Goal: Transaction & Acquisition: Purchase product/service

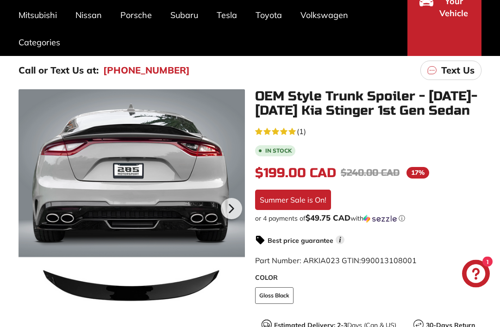
scroll to position [129, 0]
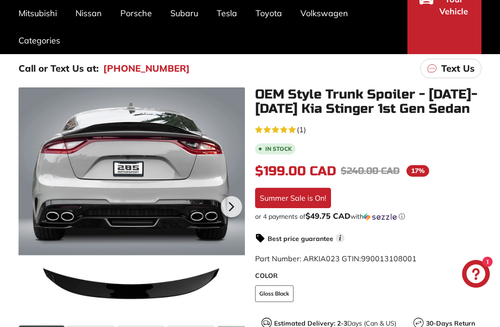
click at [244, 202] on div at bounding box center [231, 207] width 27 height 26
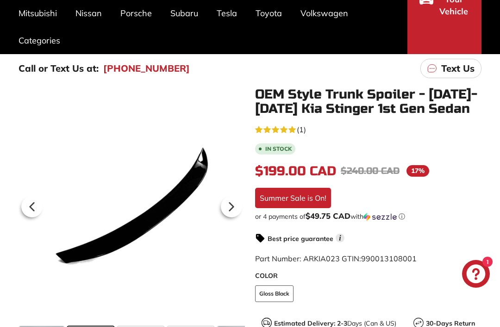
click at [236, 208] on icon at bounding box center [231, 206] width 21 height 21
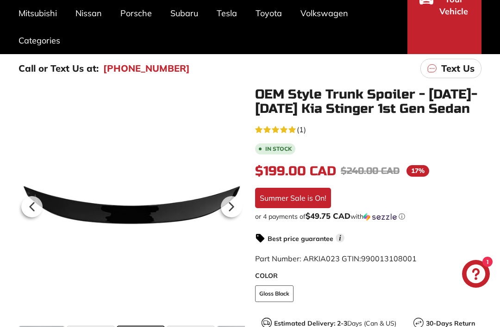
click at [234, 210] on icon at bounding box center [231, 206] width 21 height 21
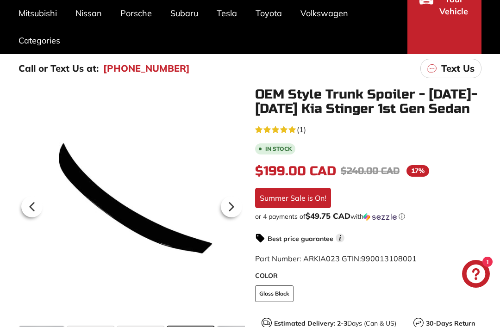
click at [231, 210] on icon at bounding box center [231, 206] width 21 height 21
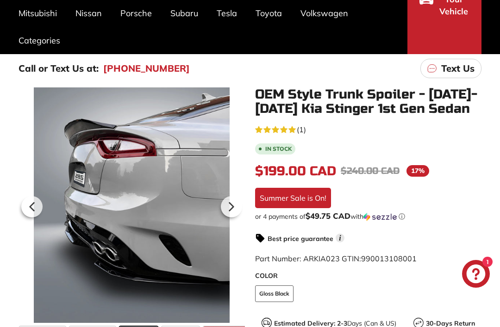
scroll to position [0, 105]
click at [232, 210] on icon at bounding box center [231, 206] width 21 height 21
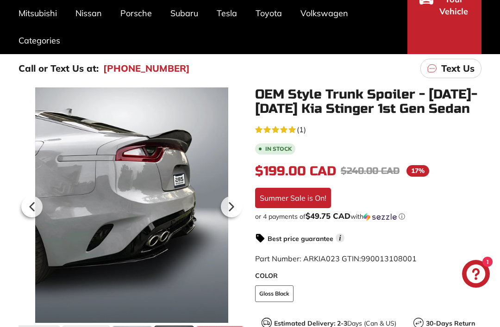
click at [233, 204] on icon at bounding box center [231, 206] width 21 height 21
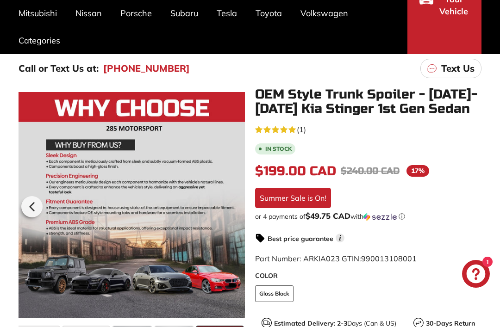
click at [30, 204] on icon at bounding box center [31, 206] width 21 height 21
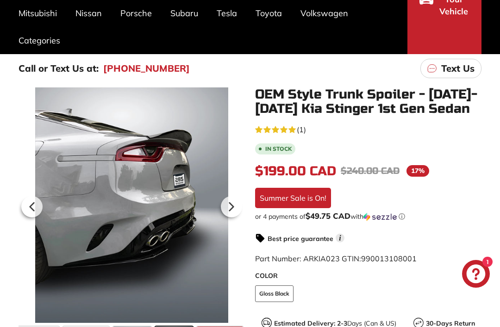
click at [25, 201] on icon at bounding box center [31, 206] width 21 height 21
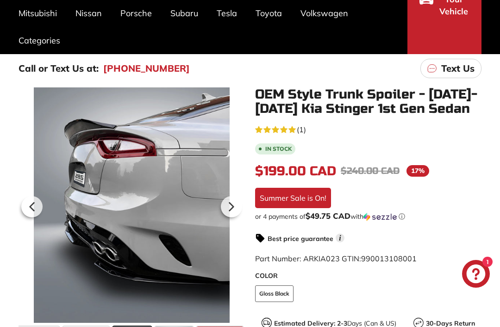
click at [19, 201] on div at bounding box center [32, 207] width 27 height 26
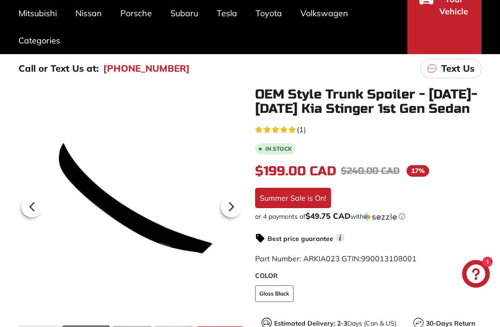
click at [228, 210] on icon at bounding box center [231, 206] width 21 height 21
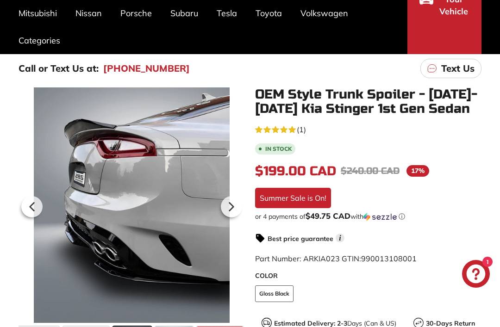
click at [32, 205] on icon at bounding box center [32, 207] width 4 height 8
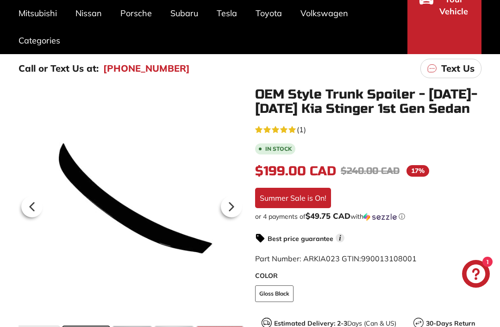
click at [22, 204] on icon at bounding box center [31, 206] width 21 height 21
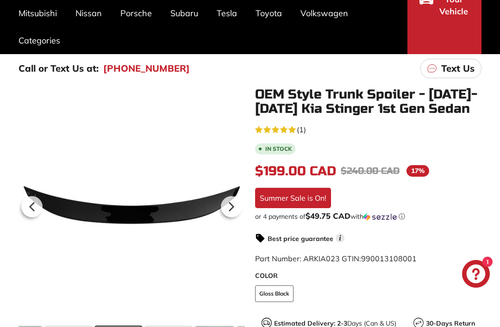
scroll to position [0, 9]
click at [27, 206] on icon at bounding box center [31, 206] width 21 height 21
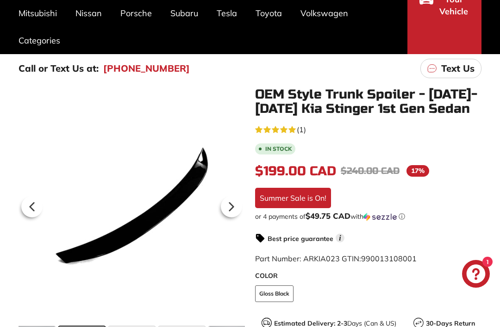
click at [25, 200] on icon at bounding box center [31, 206] width 21 height 21
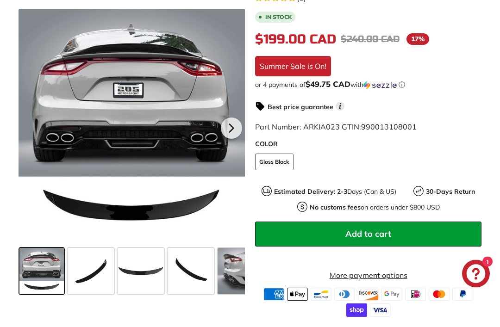
scroll to position [260, 0]
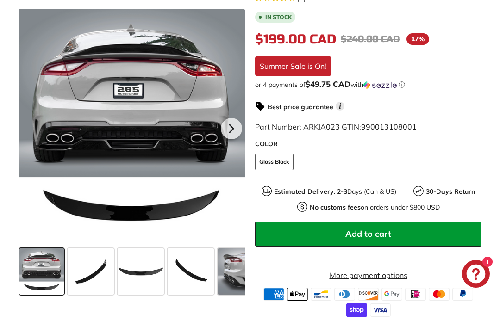
click at [231, 264] on span at bounding box center [236, 271] width 38 height 46
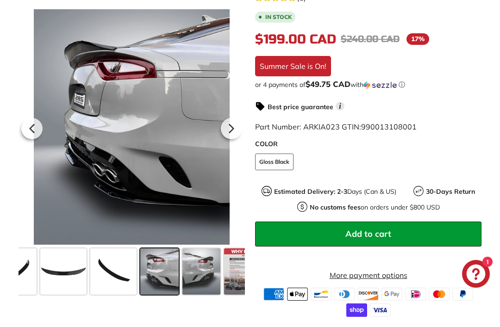
scroll to position [0, 105]
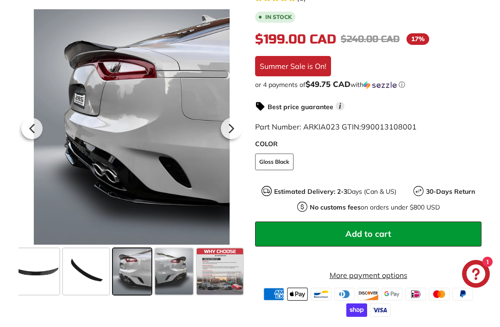
click at [41, 266] on span at bounding box center [36, 271] width 46 height 46
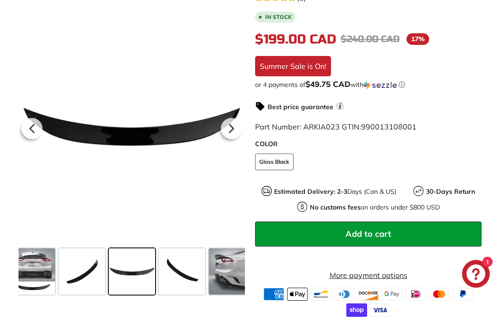
click at [231, 268] on span at bounding box center [228, 271] width 38 height 46
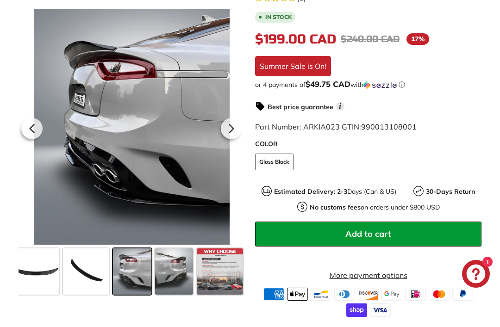
click at [36, 261] on span at bounding box center [36, 271] width 46 height 46
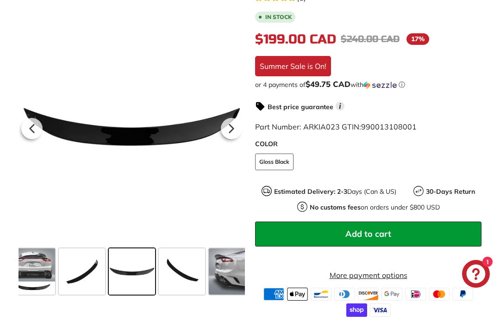
click at [31, 259] on span at bounding box center [33, 271] width 44 height 46
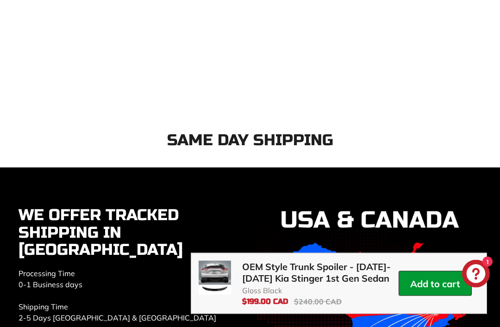
scroll to position [1644, 0]
